Goal: Task Accomplishment & Management: Manage account settings

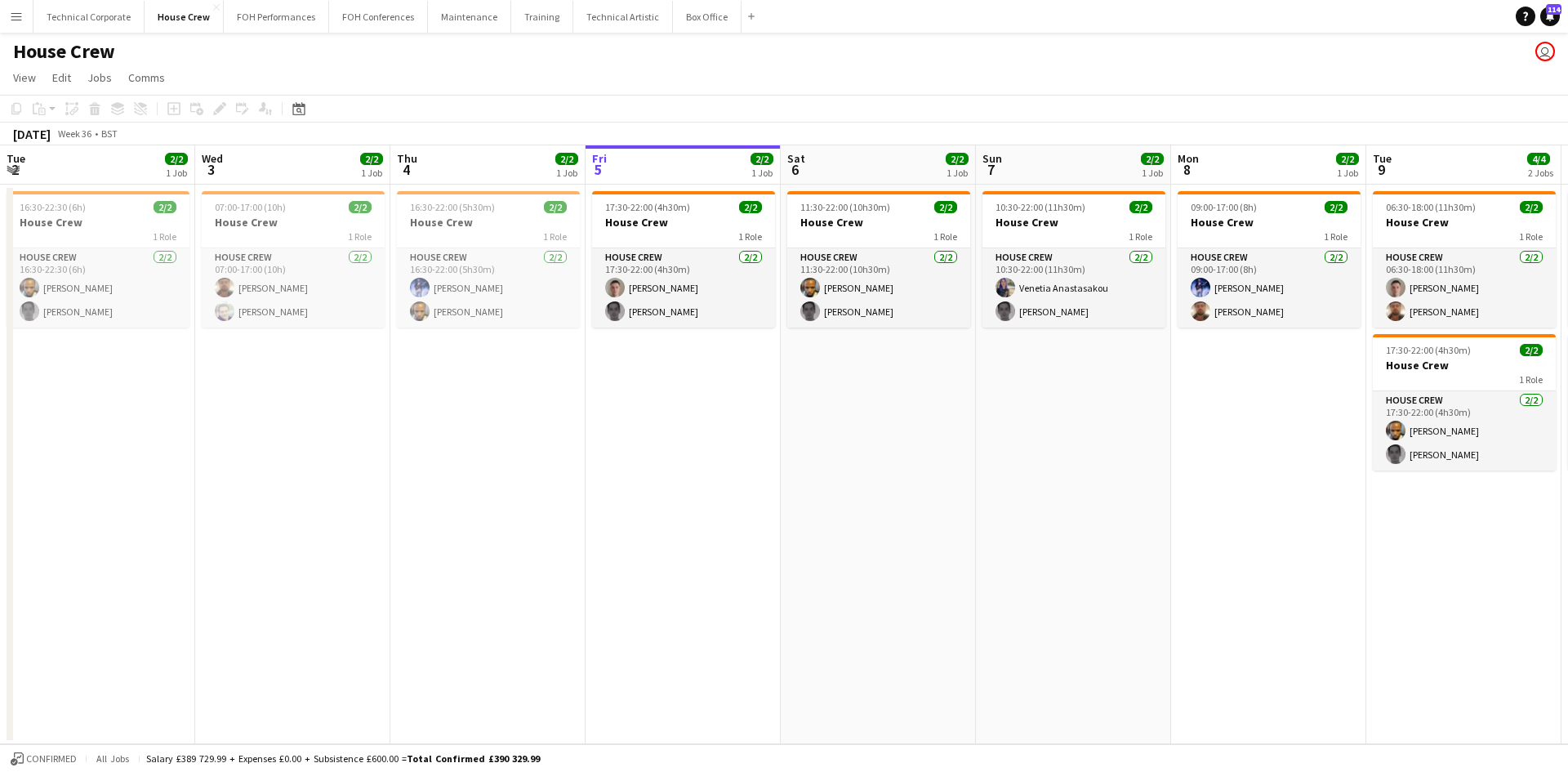
scroll to position [0, 391]
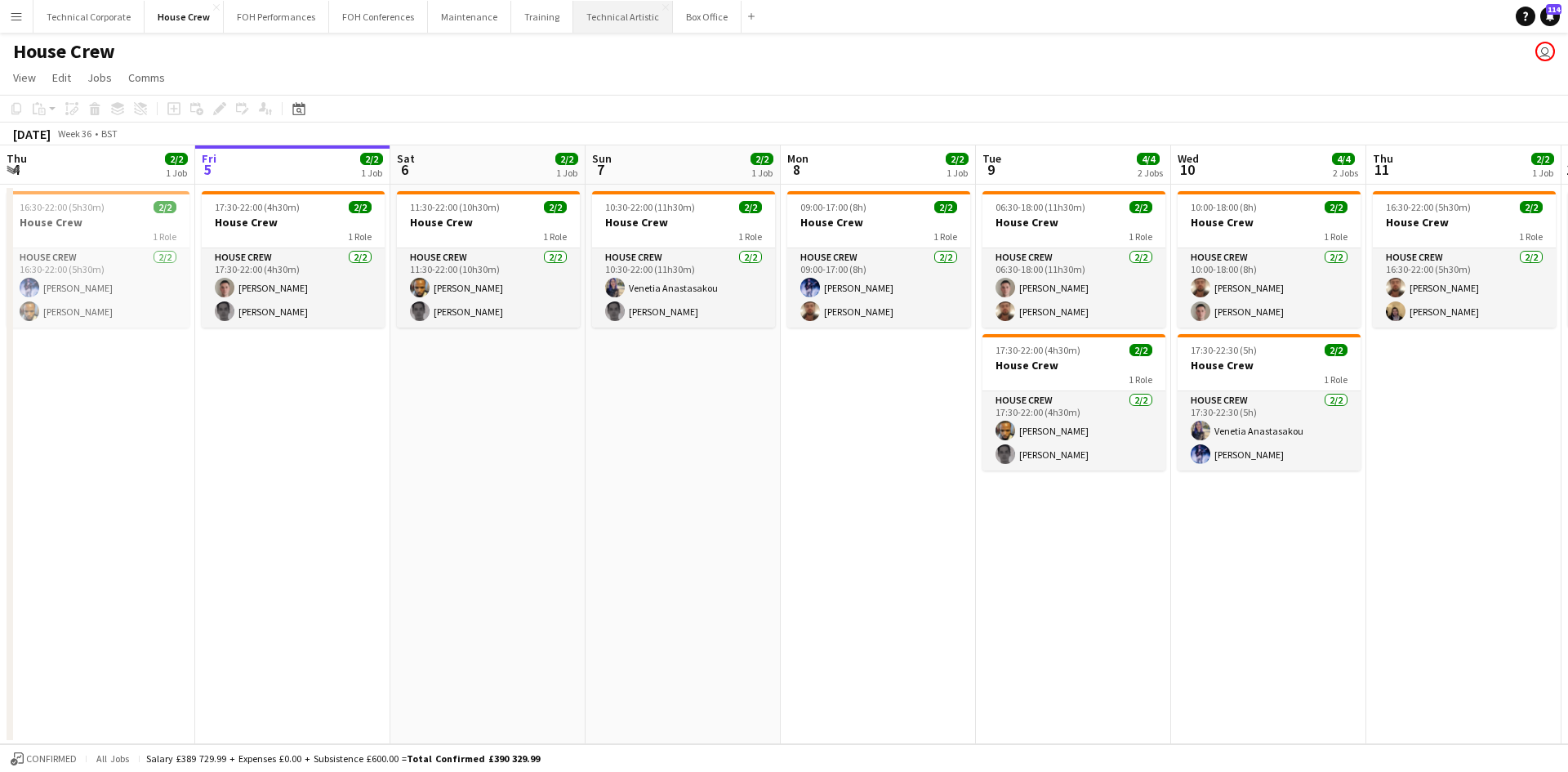
click at [578, 16] on button "Technical Artistic Close" at bounding box center [623, 17] width 99 height 32
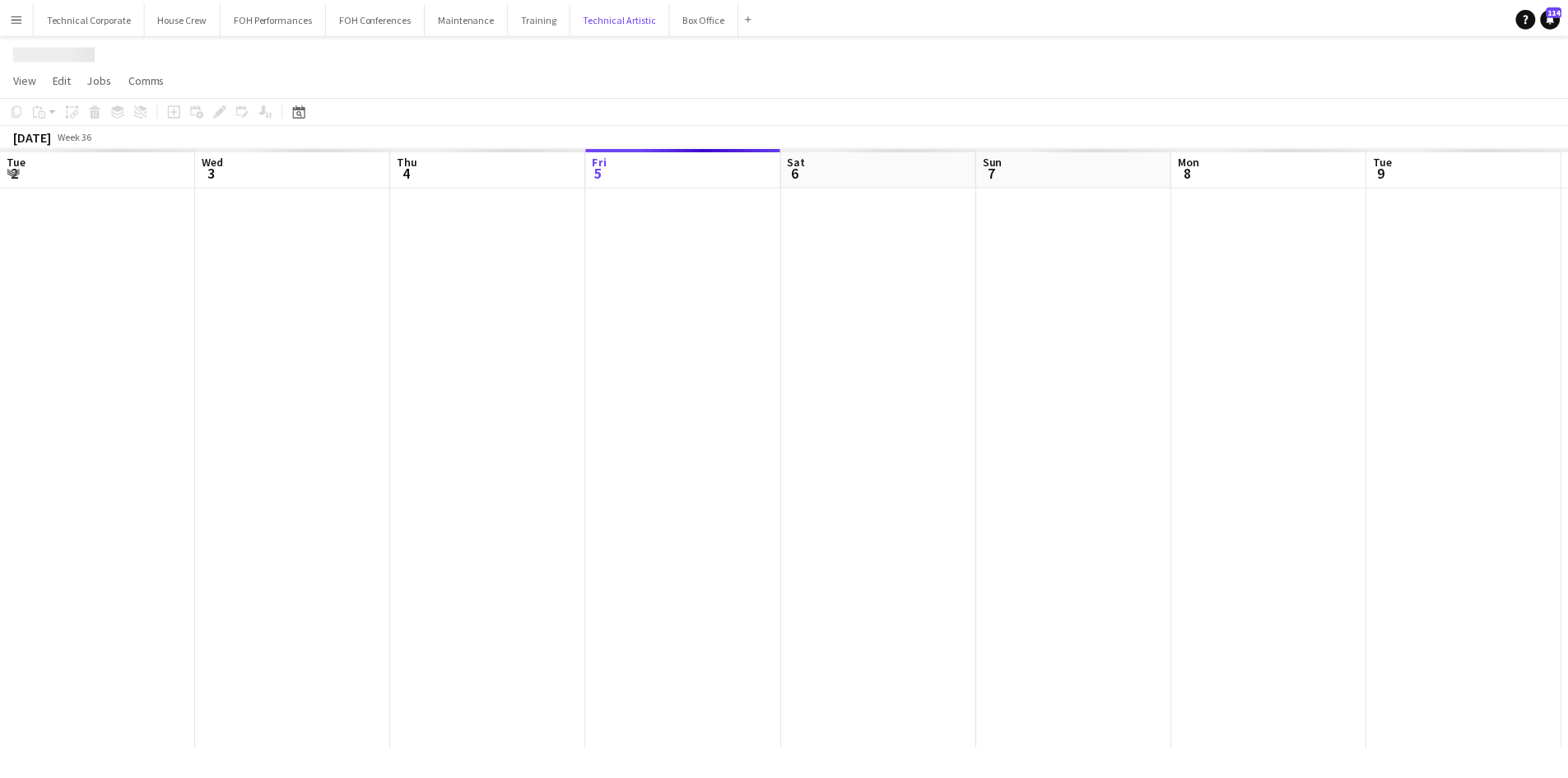
scroll to position [0, 394]
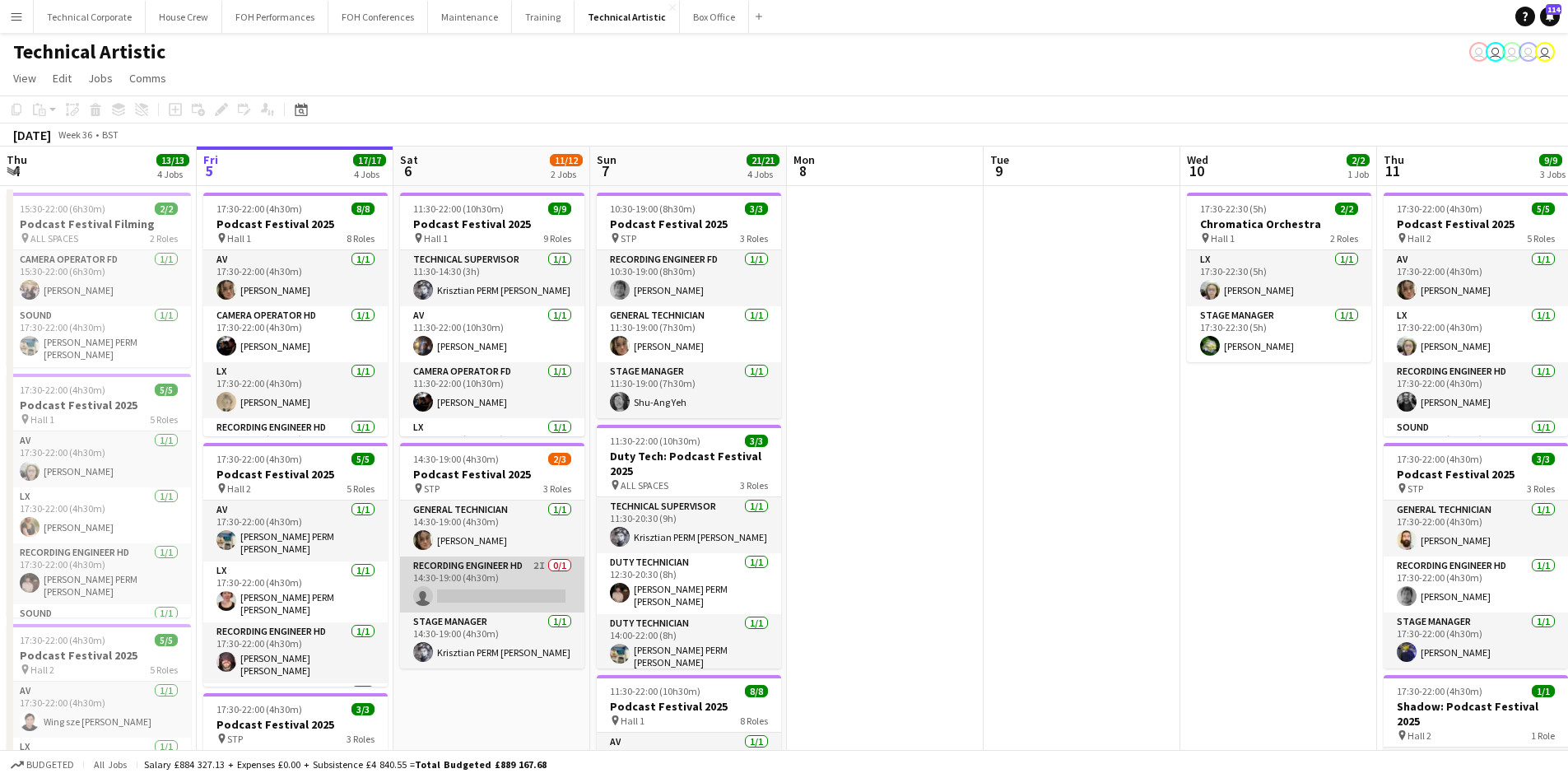
click at [513, 564] on app-card-role "Recording Engineer HD 2I 0/1 14:30-19:00 (4h30m) single-neutral-actions" at bounding box center [492, 584] width 184 height 56
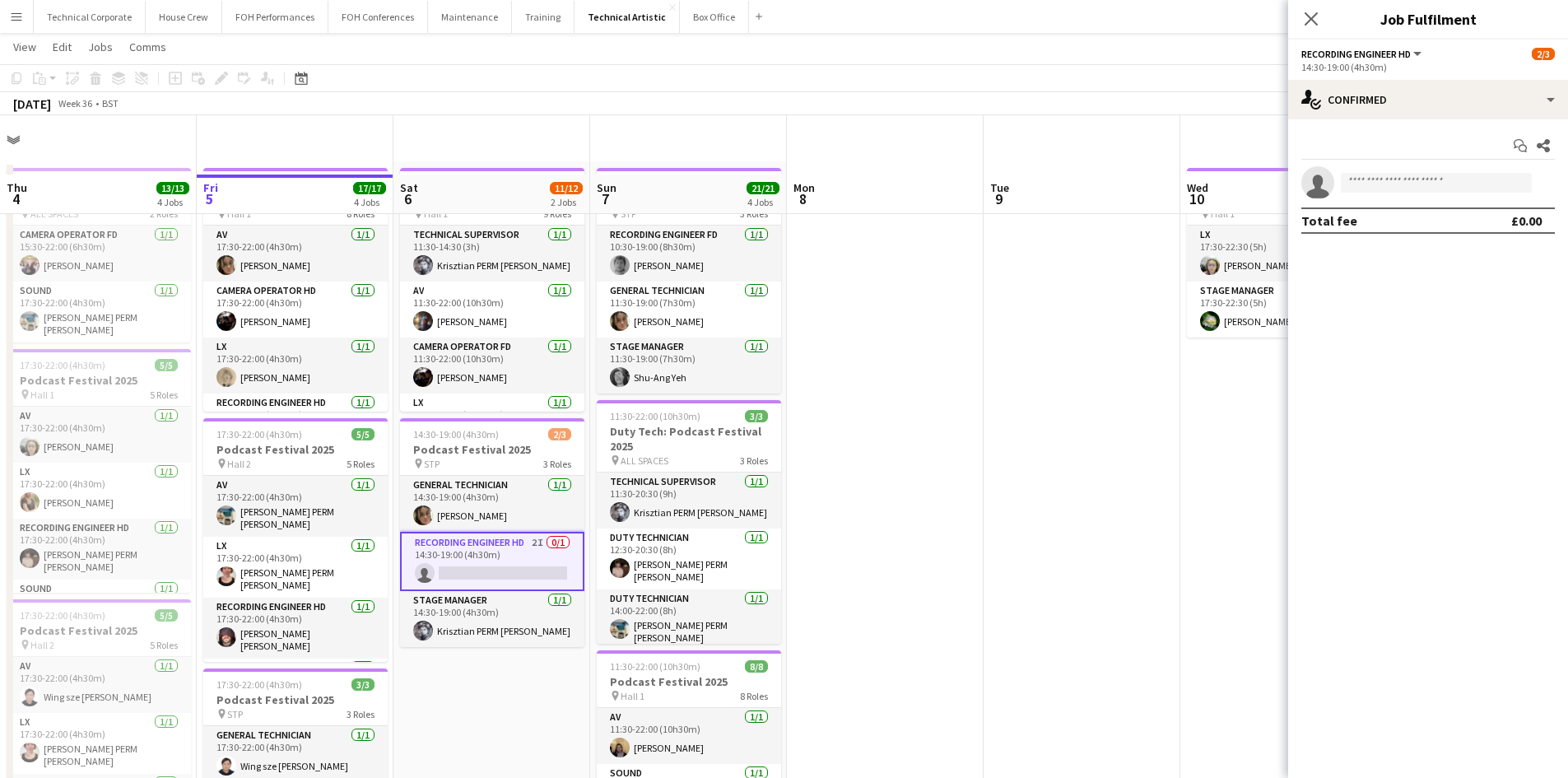
scroll to position [0, 0]
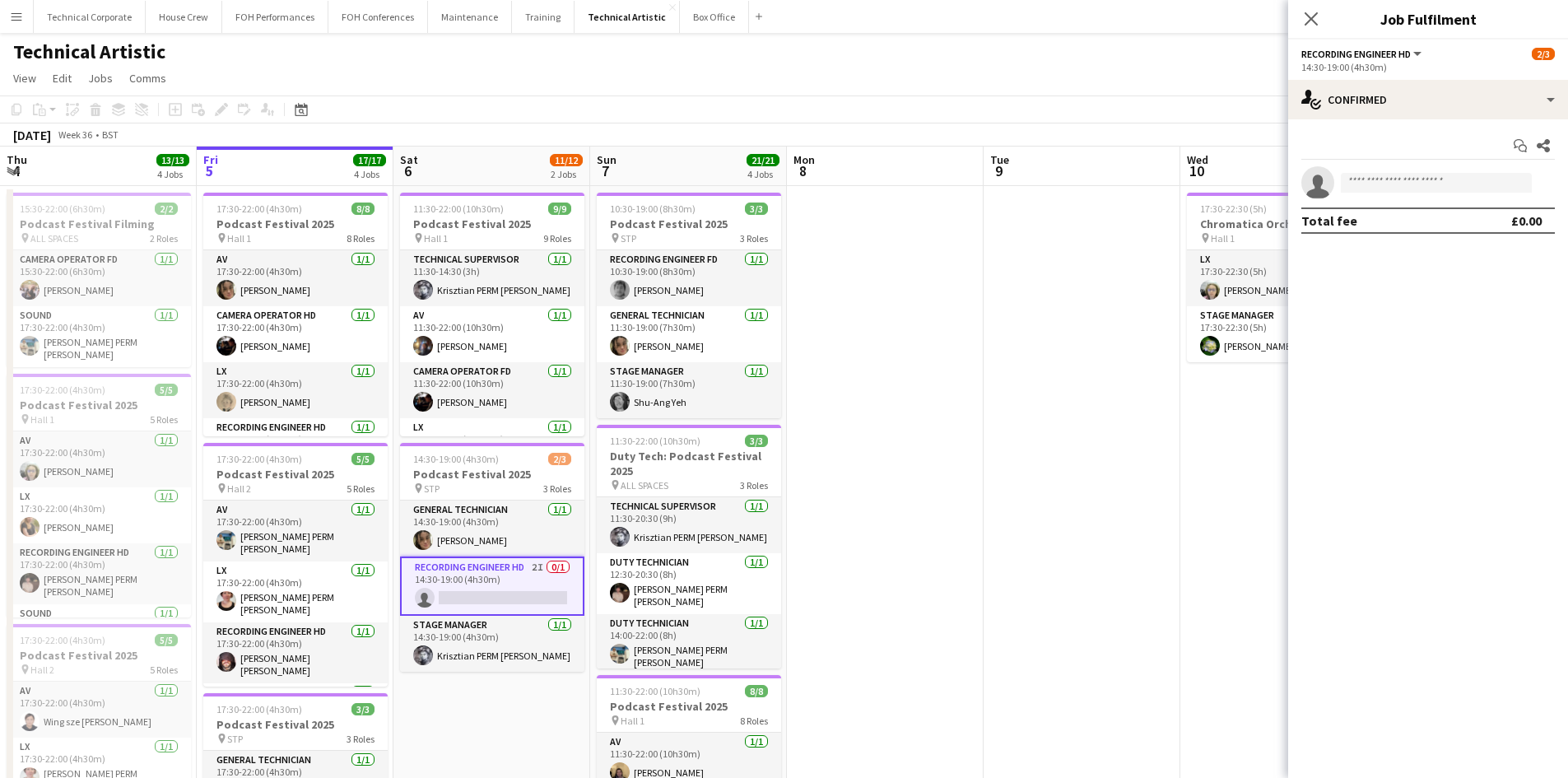
click at [589, 534] on app-date-cell "11:30-22:00 (10h30m) 9/9 Podcast Festival 2025 pin Hall 1 9 Roles Technical Sup…" at bounding box center [492, 701] width 196 height 1030
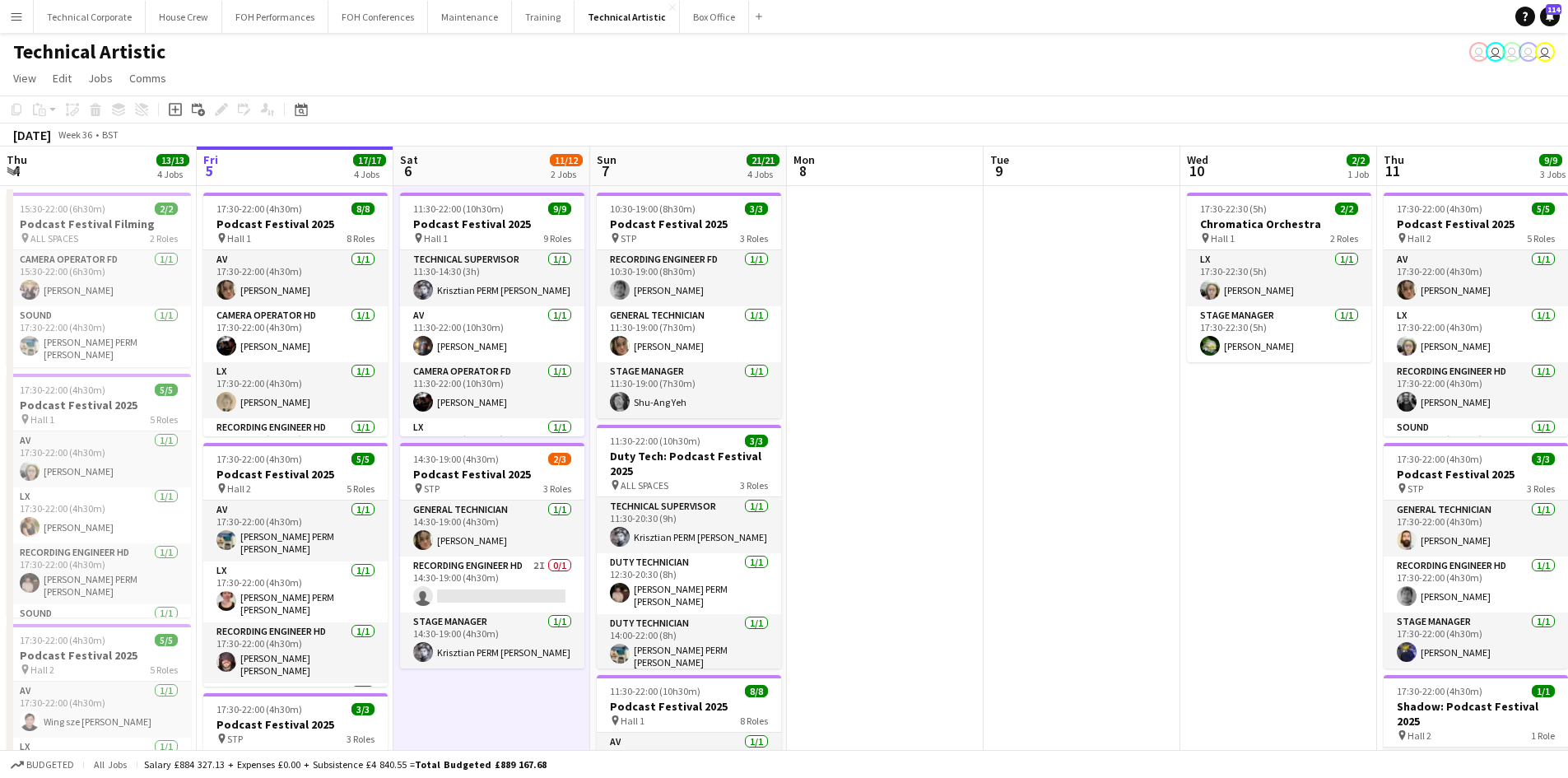
click at [589, 534] on app-date-cell "11:30-22:00 (10h30m) 9/9 Podcast Festival 2025 pin Hall 1 9 Roles Technical Sup…" at bounding box center [492, 701] width 196 height 1030
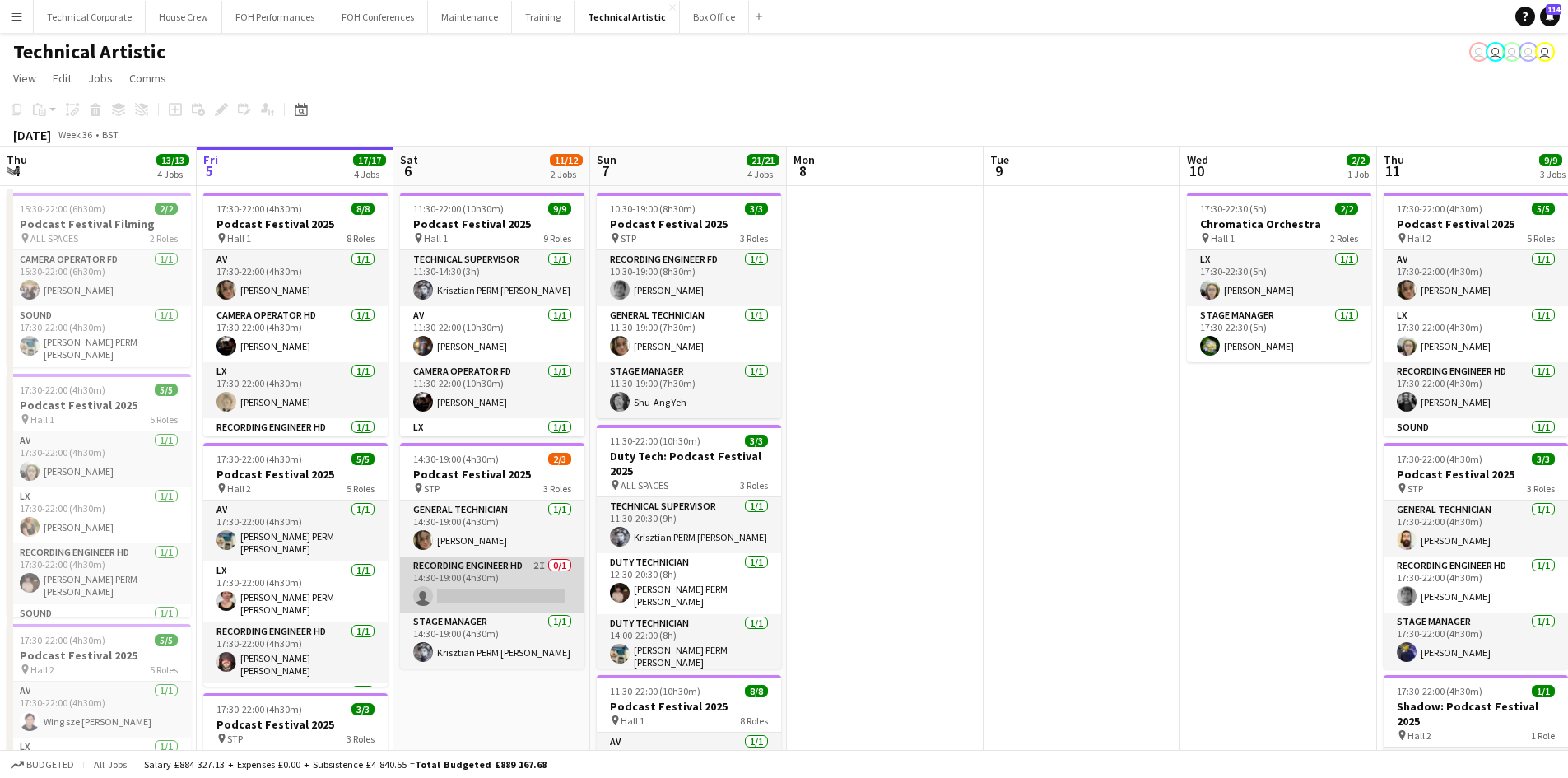
click at [550, 568] on app-card-role "Recording Engineer HD 2I 0/1 14:30-19:00 (4h30m) single-neutral-actions" at bounding box center [492, 584] width 184 height 56
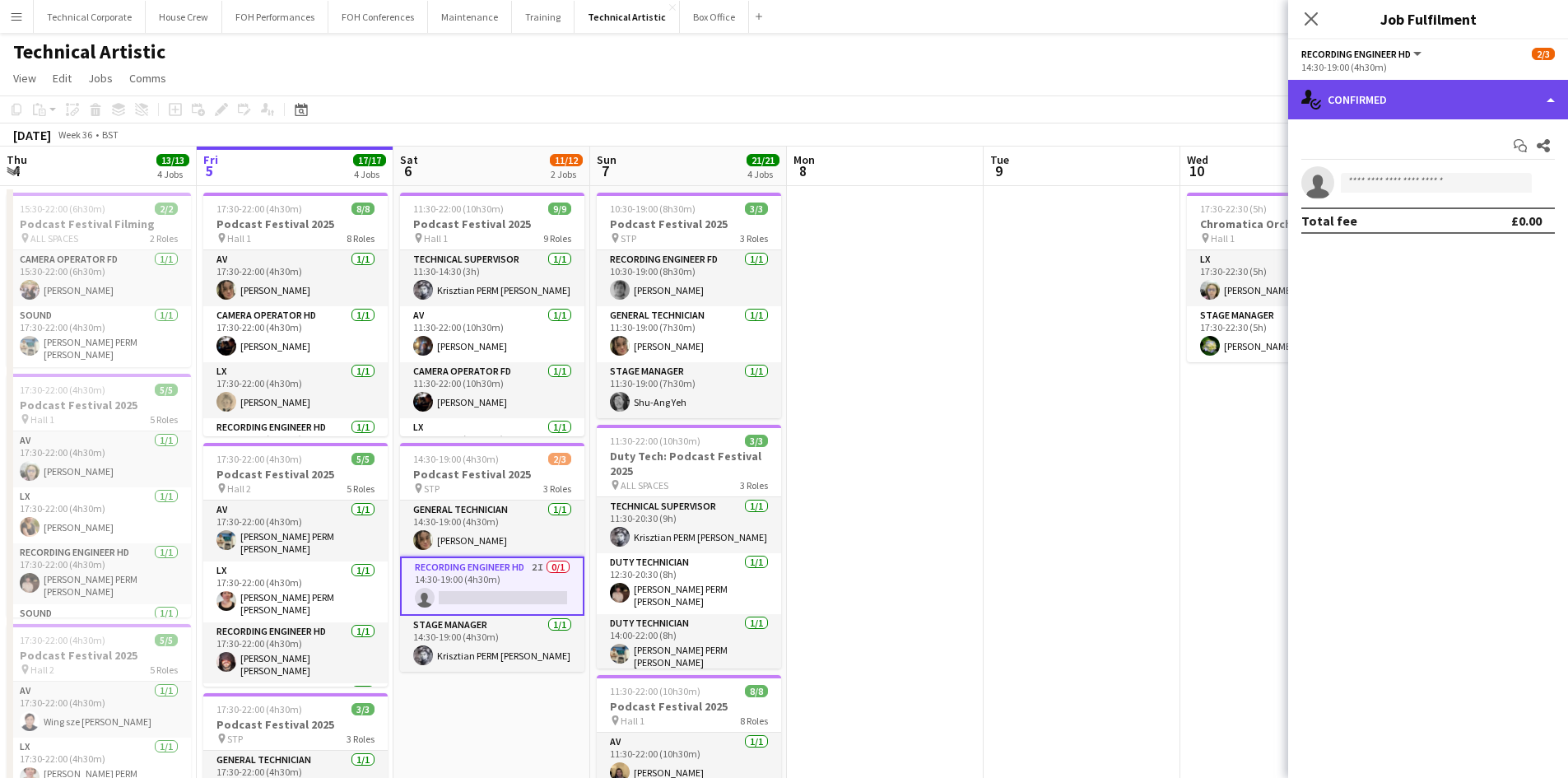
click at [1392, 96] on div "single-neutral-actions-check-2 Confirmed" at bounding box center [1428, 99] width 280 height 40
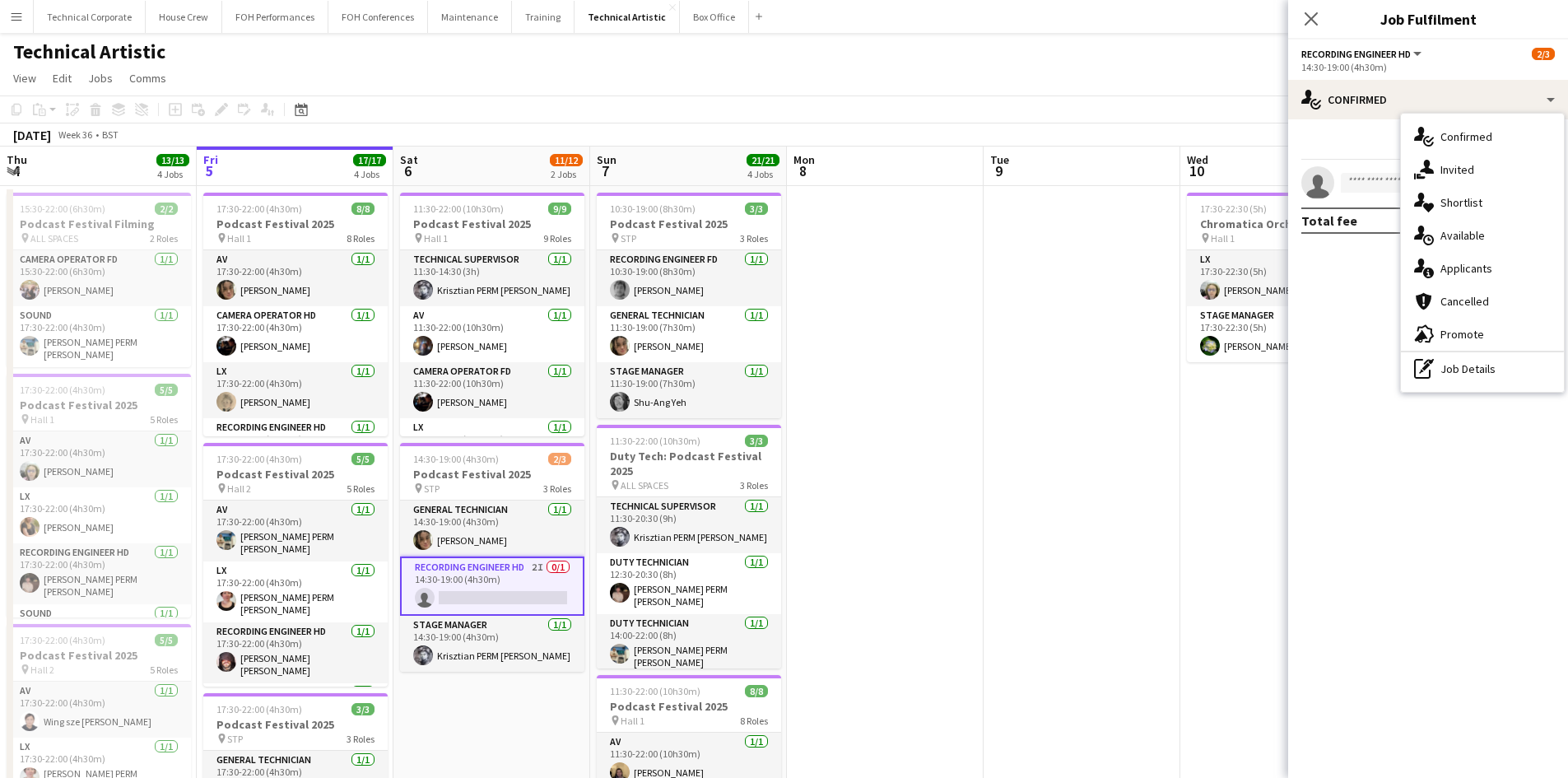
click at [1447, 172] on span "Invited" at bounding box center [1457, 170] width 33 height 15
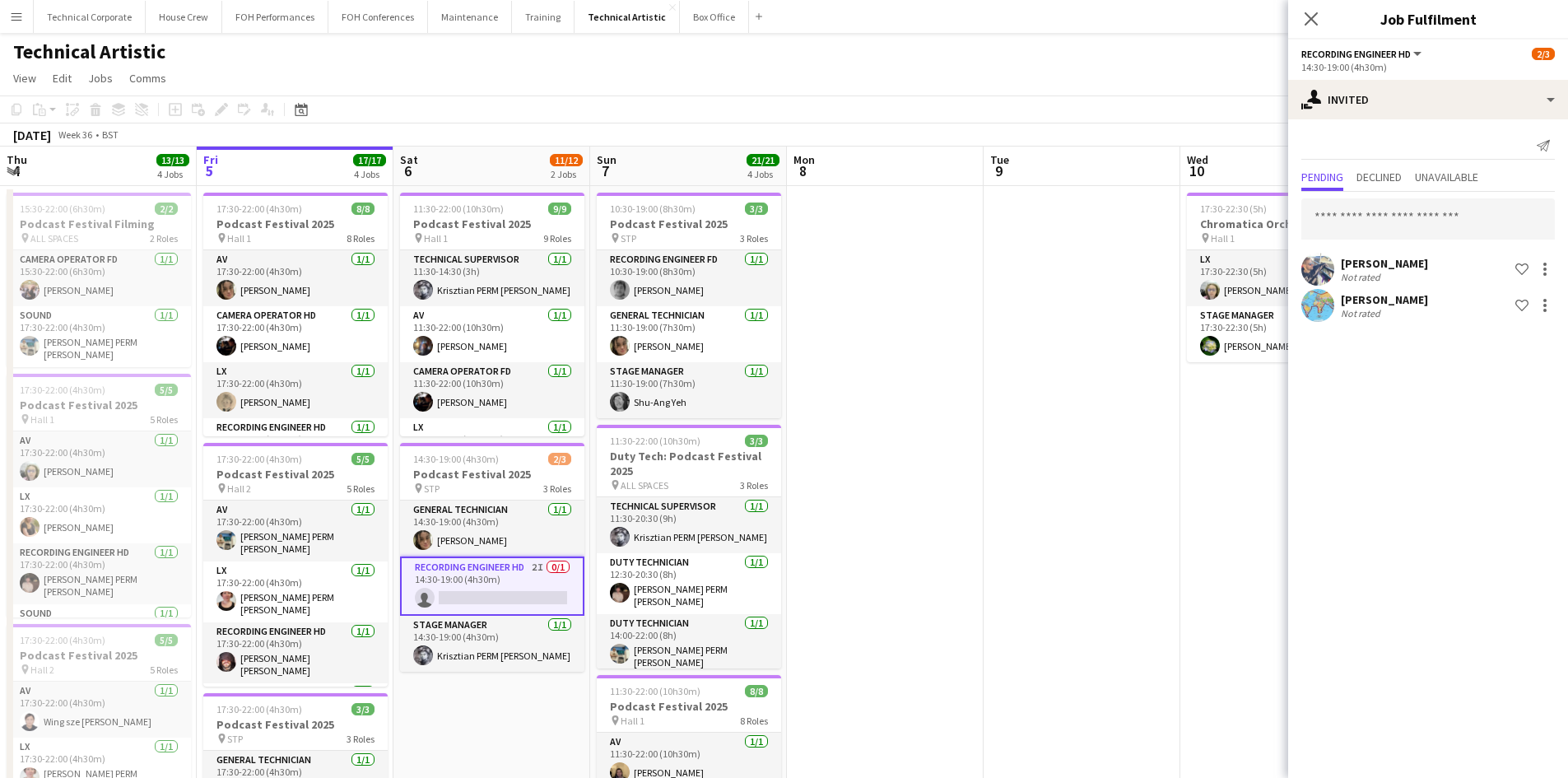
click at [1388, 196] on mat-tab-group "Pending Declined Unavailable [PERSON_NAME] Not rated Shortlist crew [PERSON_NAM…" at bounding box center [1428, 245] width 280 height 159
click at [1375, 172] on span "Declined" at bounding box center [1379, 178] width 45 height 25
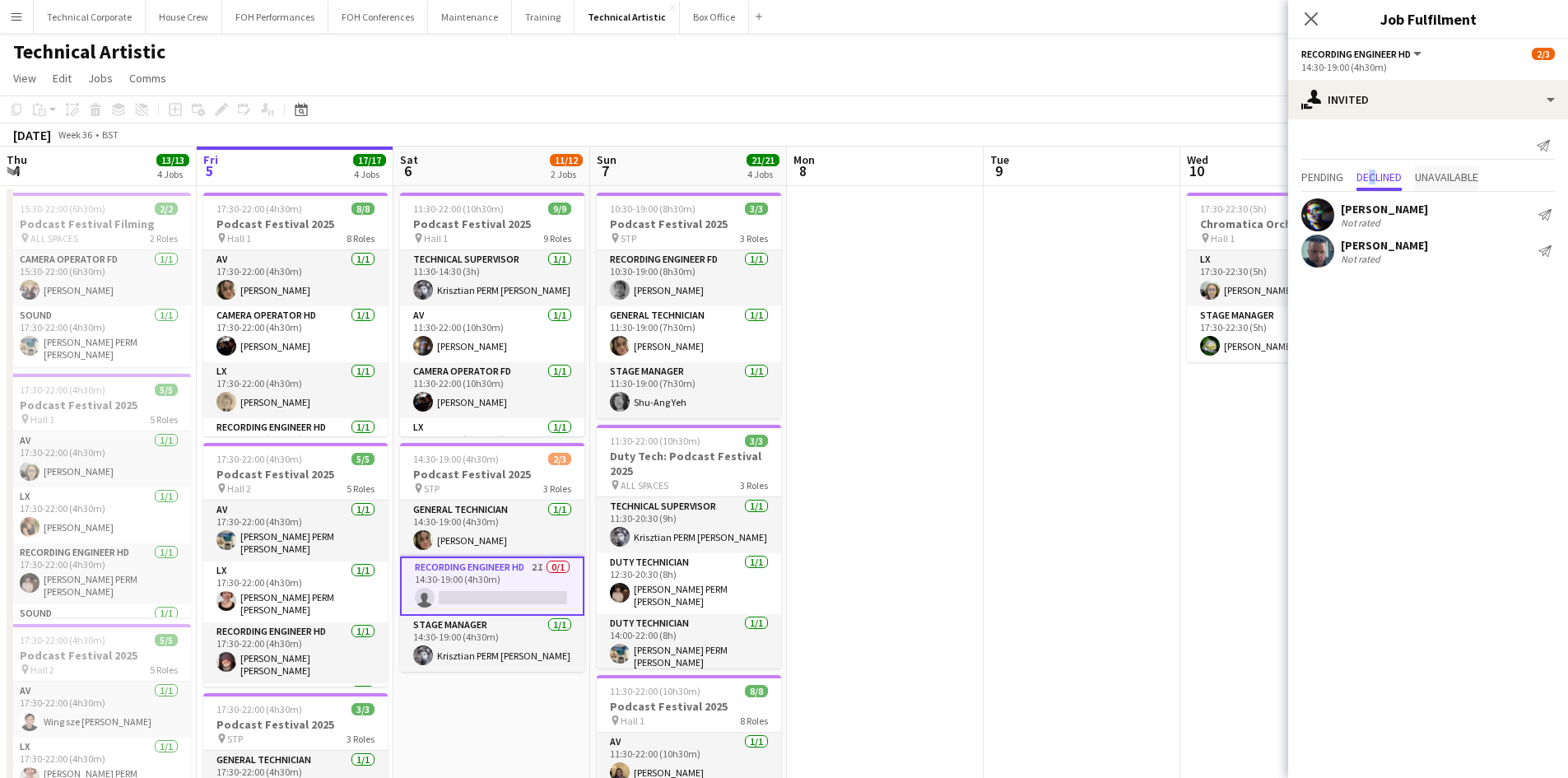
click at [1465, 176] on span "Unavailable" at bounding box center [1447, 177] width 63 height 11
click at [1340, 172] on span "Pending" at bounding box center [1321, 177] width 42 height 11
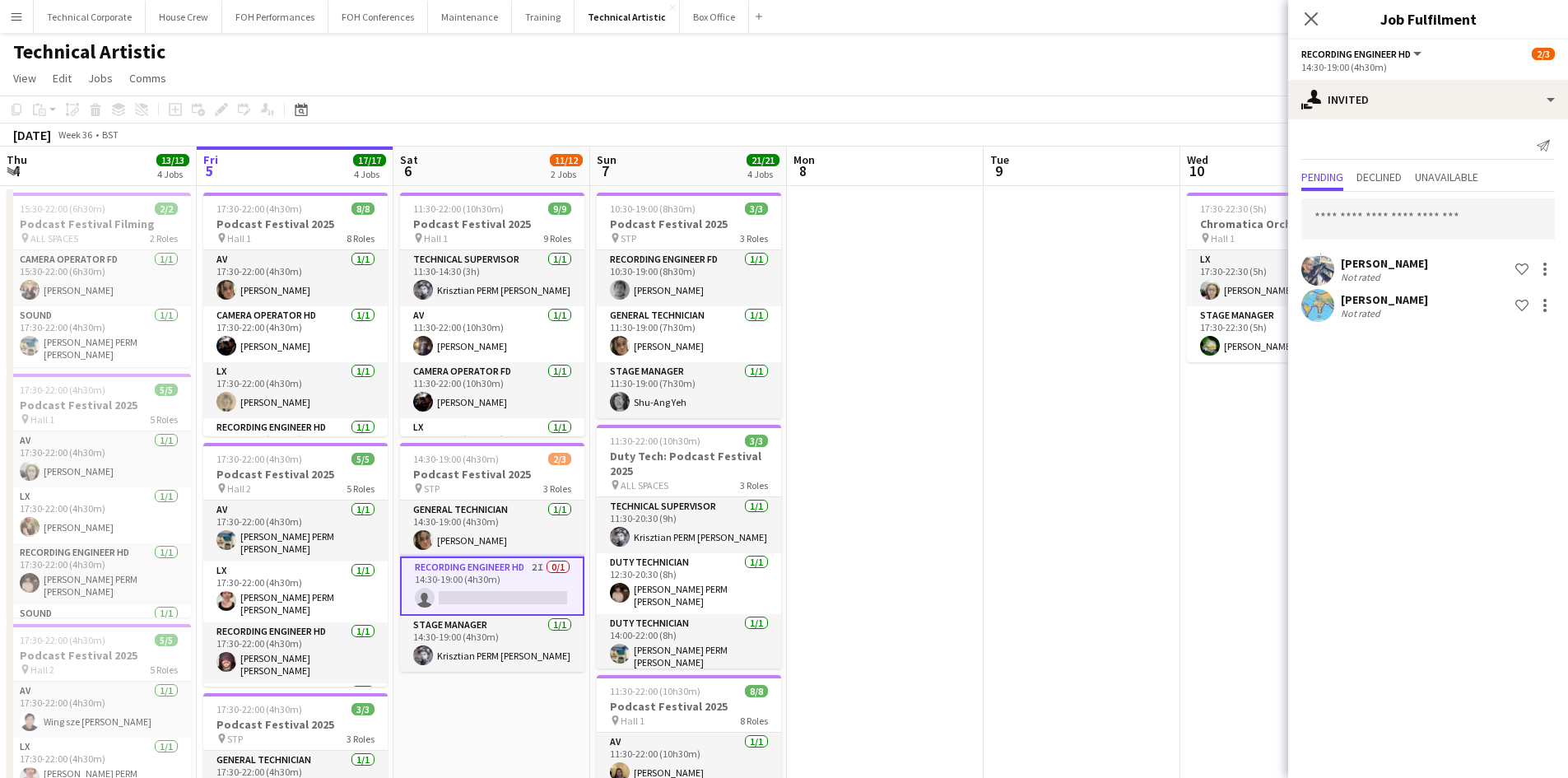
click at [901, 637] on app-date-cell at bounding box center [885, 701] width 196 height 1030
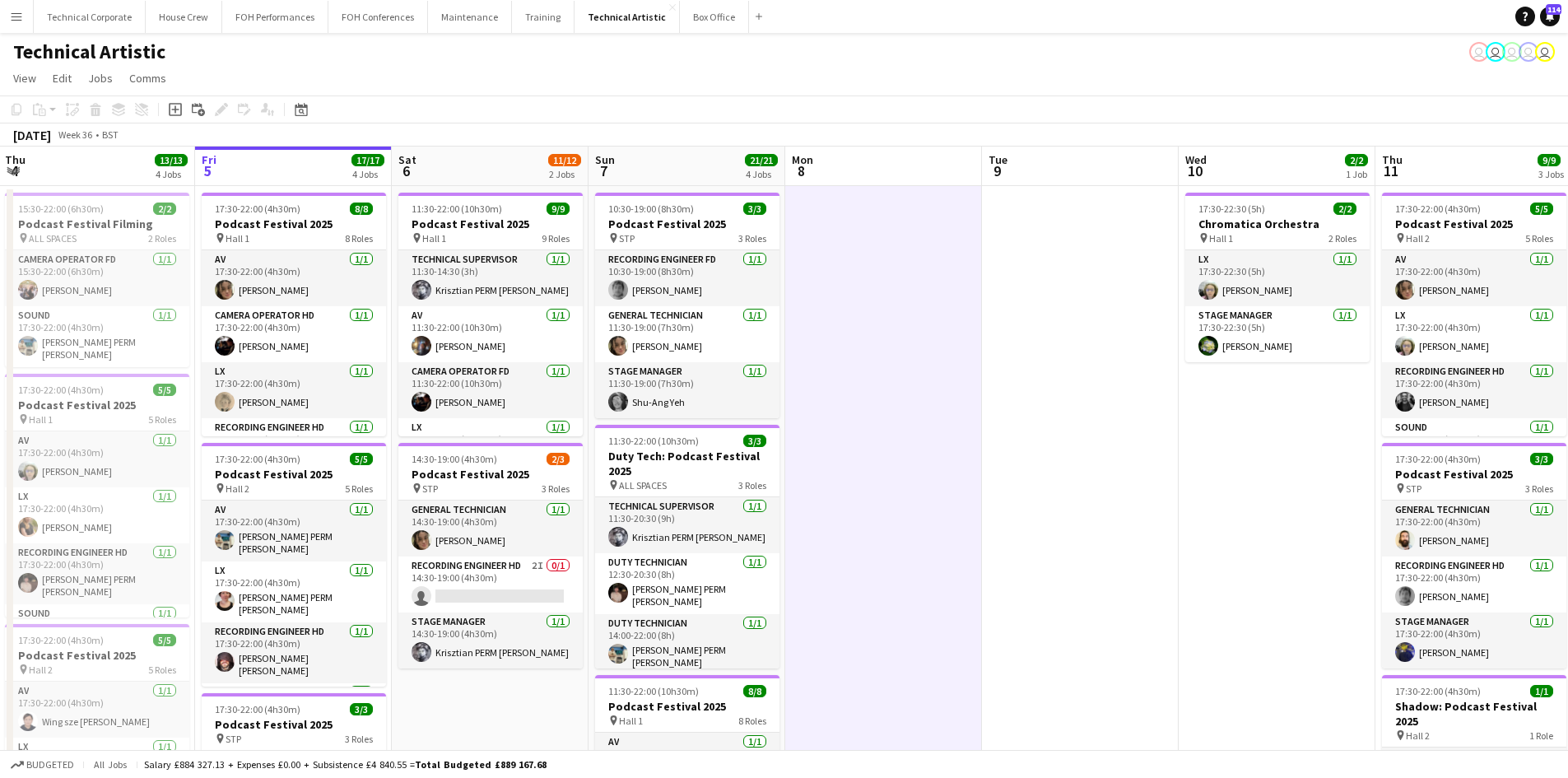
click at [894, 644] on app-date-cell at bounding box center [883, 701] width 196 height 1030
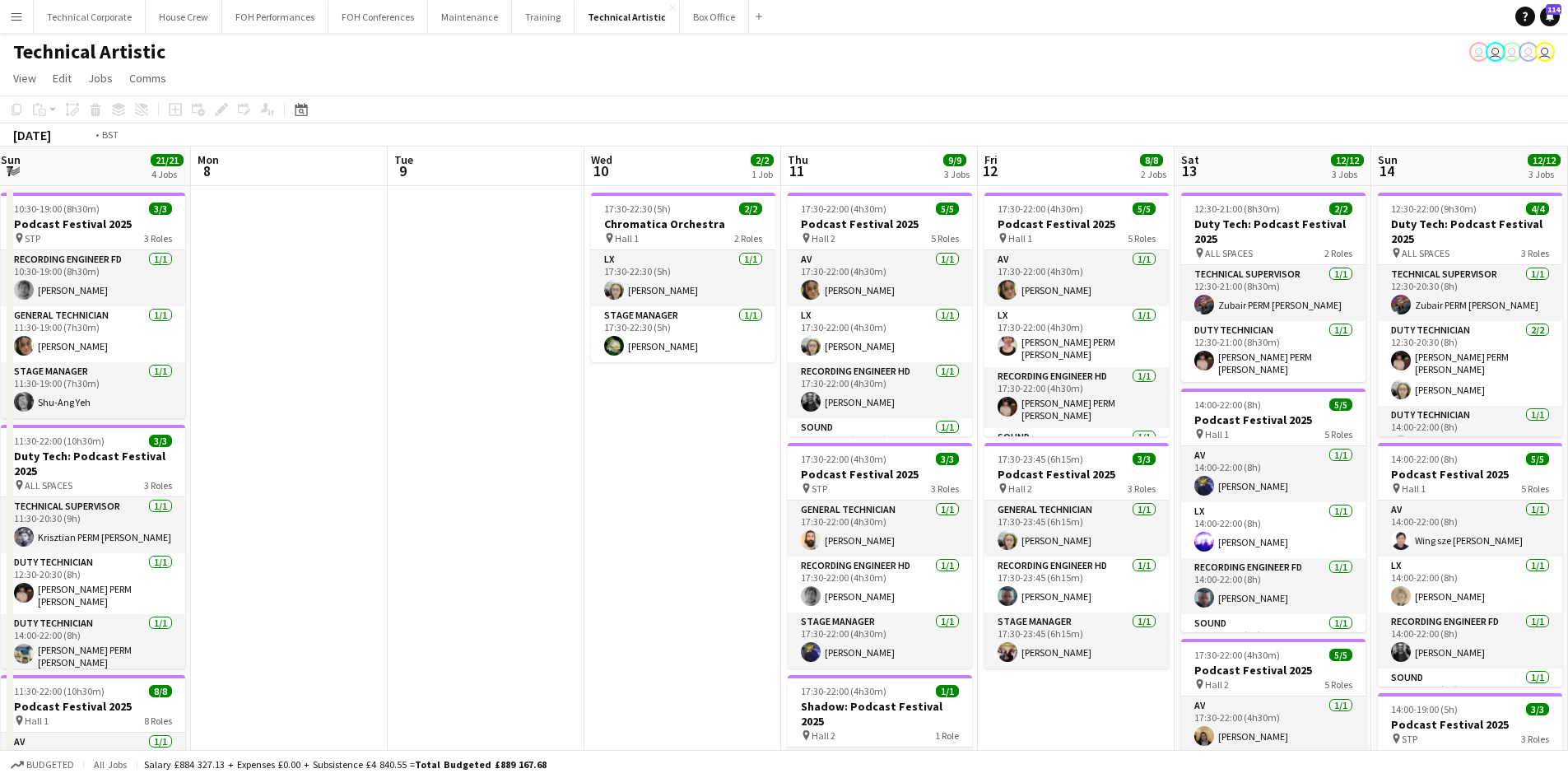
drag, startPoint x: 559, startPoint y: 462, endPoint x: 242, endPoint y: 401, distance: 322.8
click at [101, 419] on app-calendar-viewport "Tue 2 6/6 1 Job Wed 3 Thu 4 13/13 4 Jobs Fri 5 17/17 4 Jobs Sat 6 11/12 2 Jobs …" at bounding box center [784, 682] width 1568 height 1070
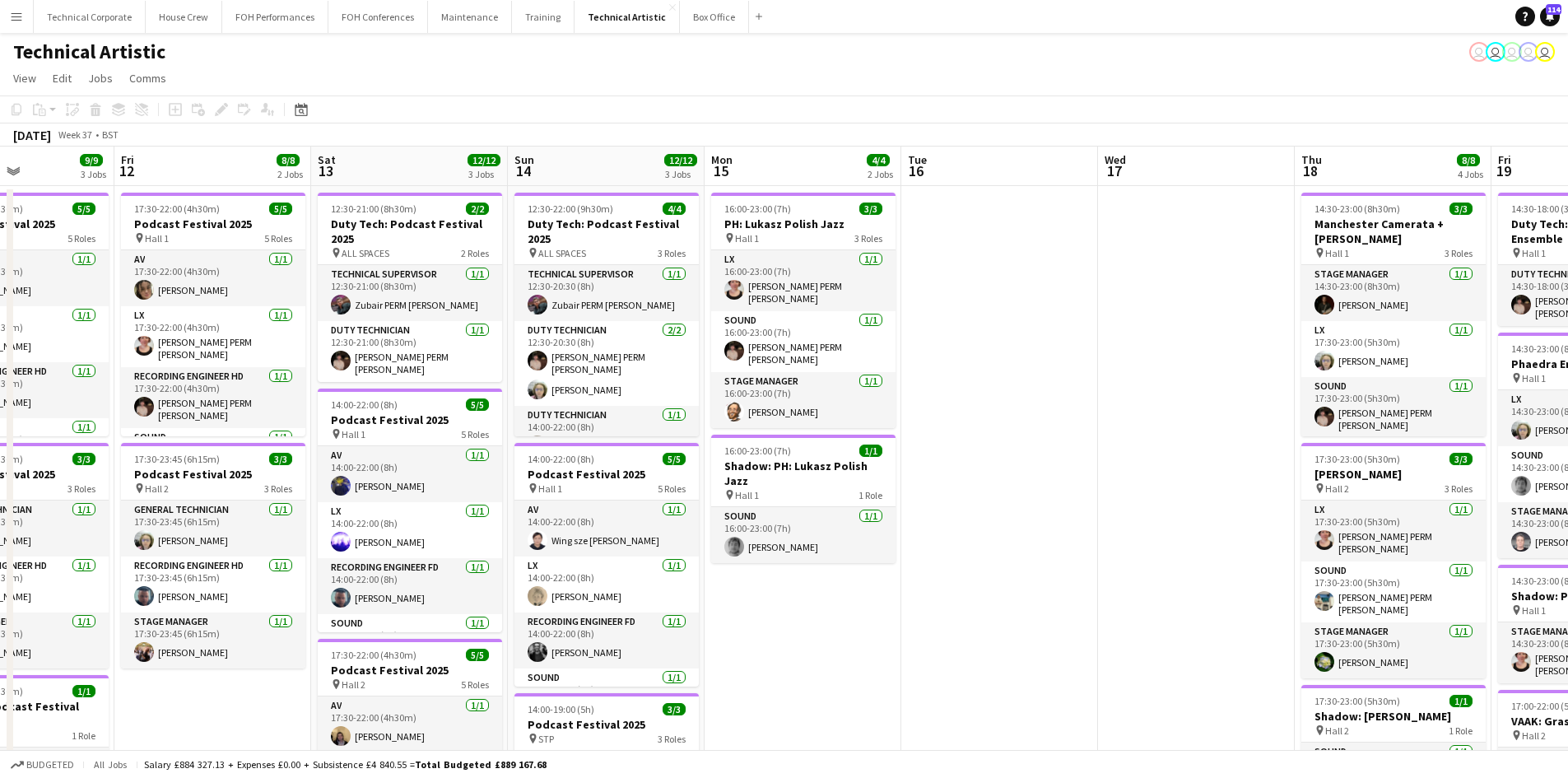
drag, startPoint x: 753, startPoint y: 459, endPoint x: 666, endPoint y: 426, distance: 93.0
click at [580, 452] on app-calendar-viewport "Tue 9 Wed 10 2/2 1 Job Thu 11 9/9 3 Jobs Fri 12 8/8 2 Jobs Sat 13 12/12 3 Jobs …" at bounding box center [784, 682] width 1568 height 1070
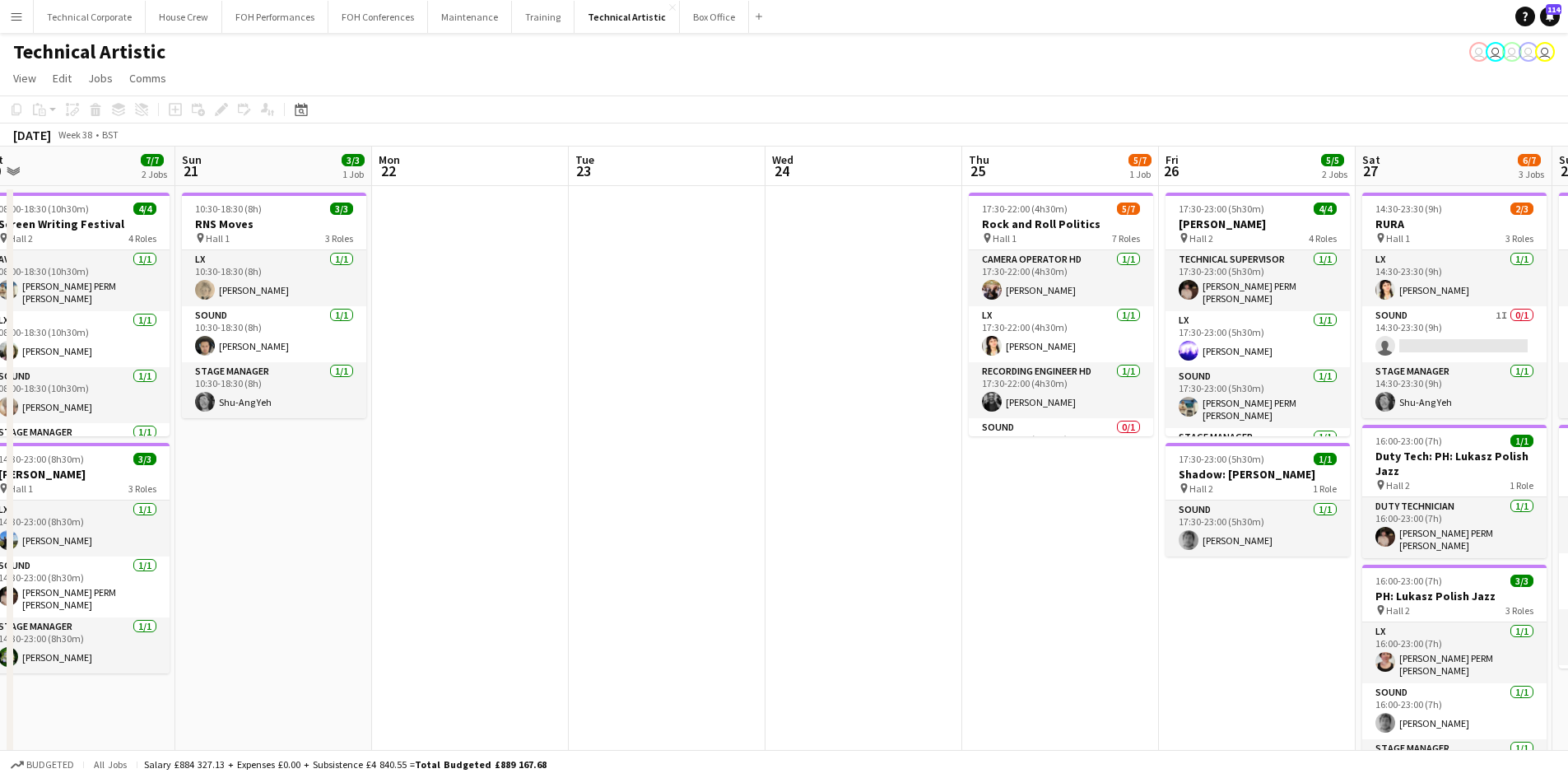
drag, startPoint x: 1045, startPoint y: 509, endPoint x: 12, endPoint y: 417, distance: 1037.1
click at [0, 419] on html "Menu Boards Boards Boards All jobs Status Workforce Workforce My Workforce Recr…" at bounding box center [784, 622] width 1568 height 1244
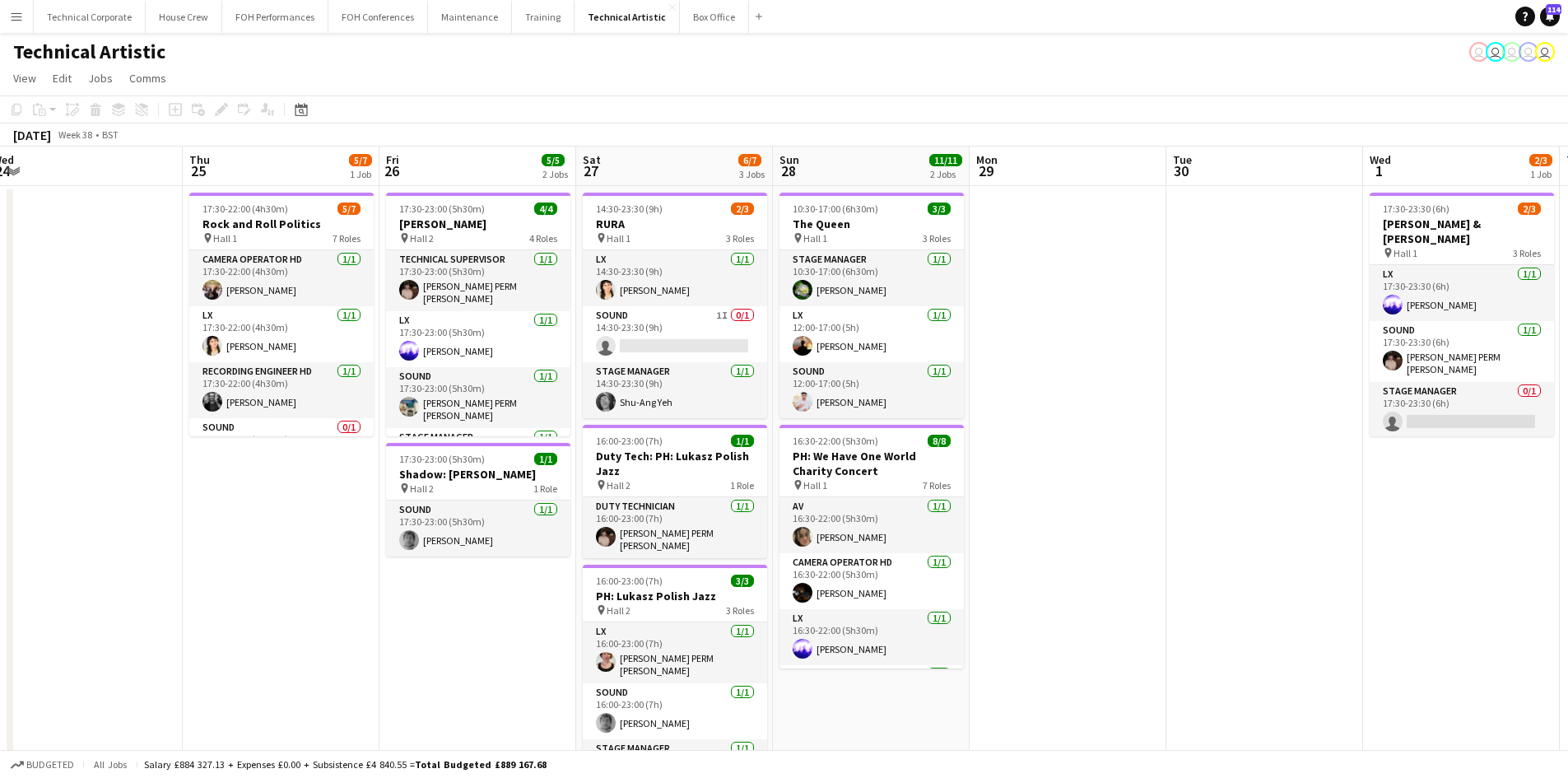
drag, startPoint x: 1284, startPoint y: 664, endPoint x: 499, endPoint y: 589, distance: 788.6
click at [500, 591] on app-calendar-viewport "Sun 21 3/3 1 Job Mon 22 Tue 23 Wed 24 Thu 25 5/7 1 Job Fri 26 5/5 2 Jobs Sat 27…" at bounding box center [784, 682] width 1568 height 1070
